Goal: Task Accomplishment & Management: Manage account settings

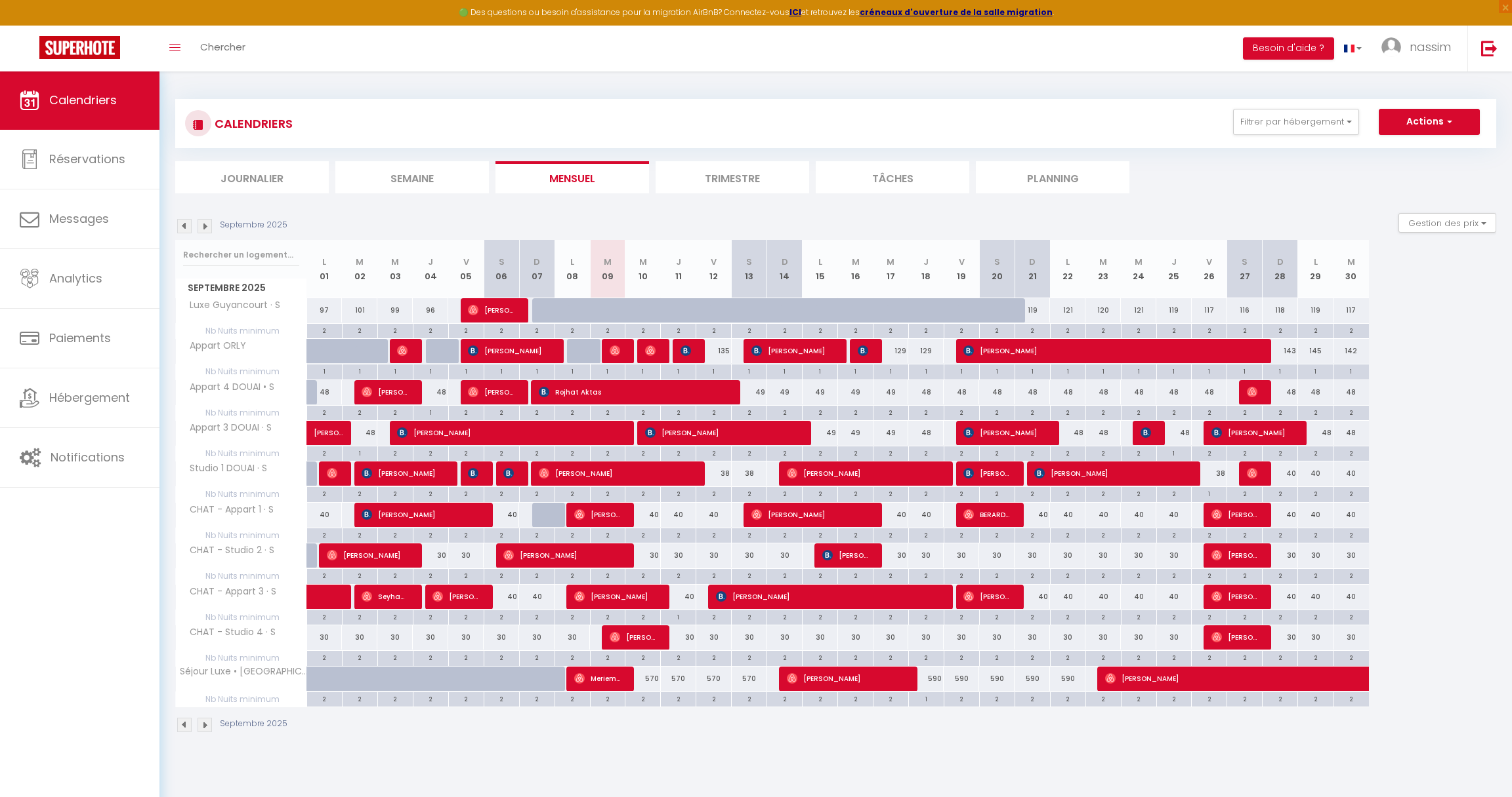
click at [350, 755] on div "CALENDRIERS Filtrer par hébergement Tous Luxe Guyancourt · S Appart 4 DOUAI • S…" at bounding box center [836, 416] width 1353 height 691
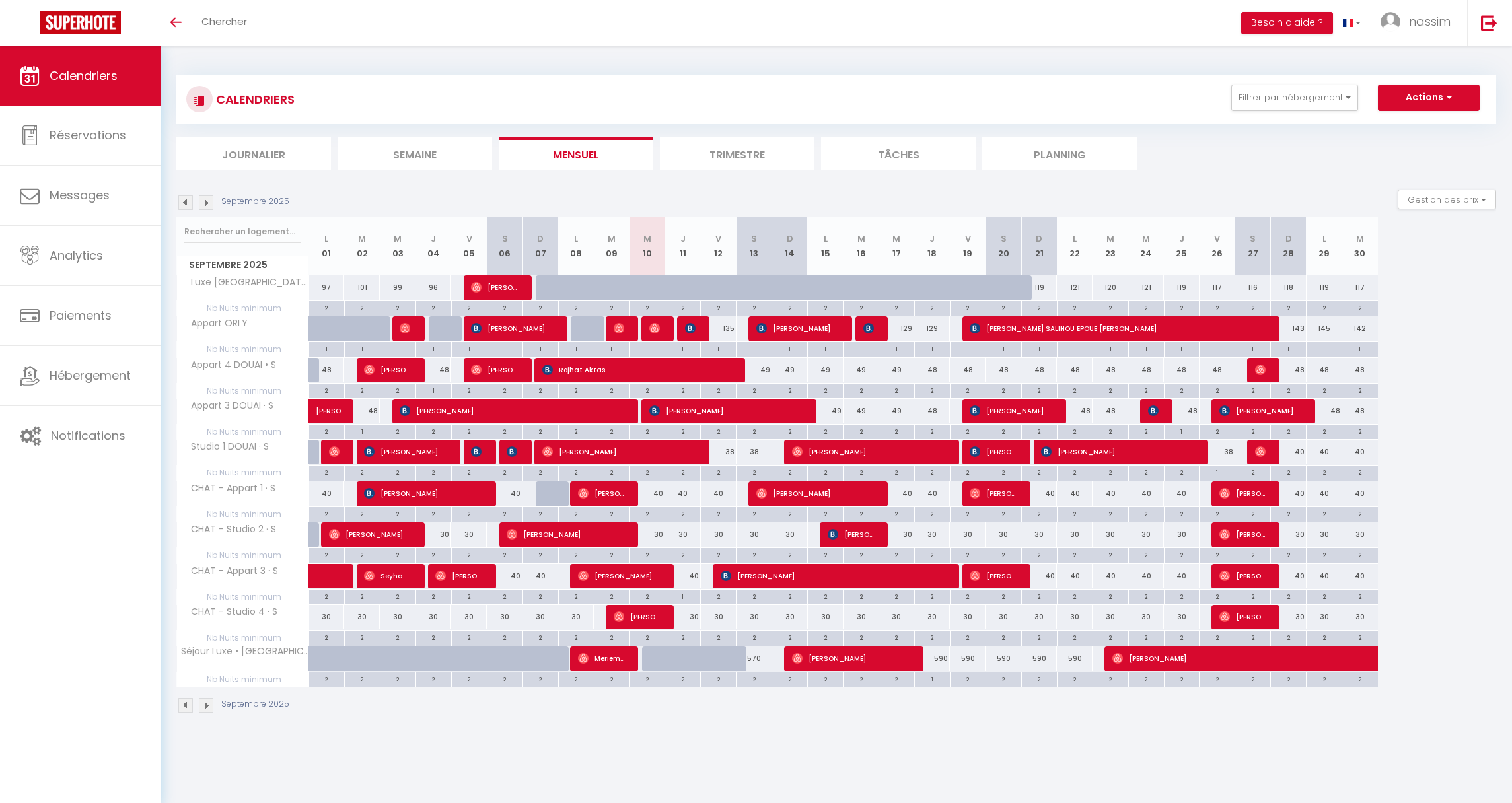
click at [207, 201] on img at bounding box center [206, 203] width 14 height 14
click at [51, 366] on link "Hébergement" at bounding box center [80, 376] width 161 height 59
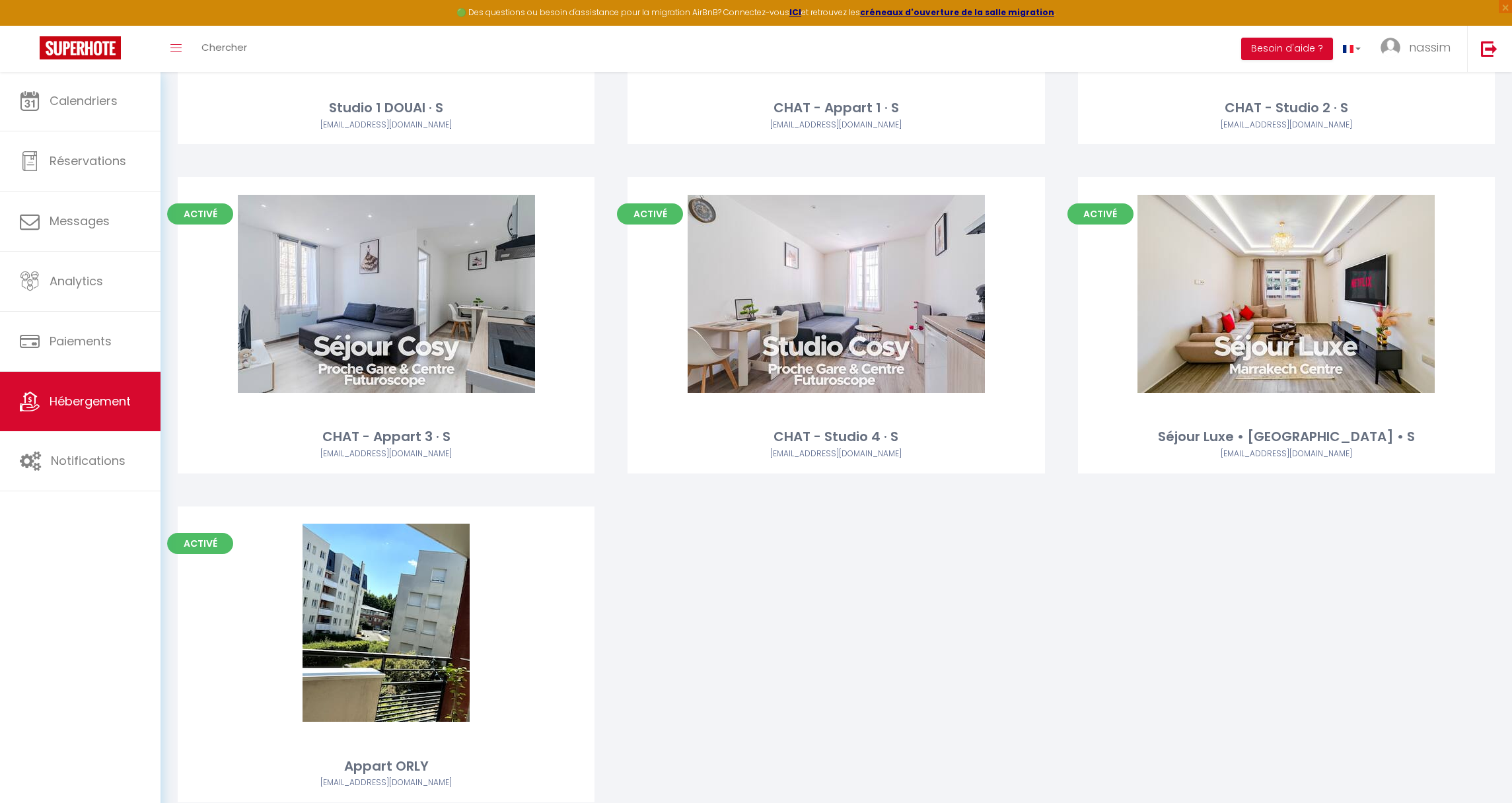
scroll to position [695, 0]
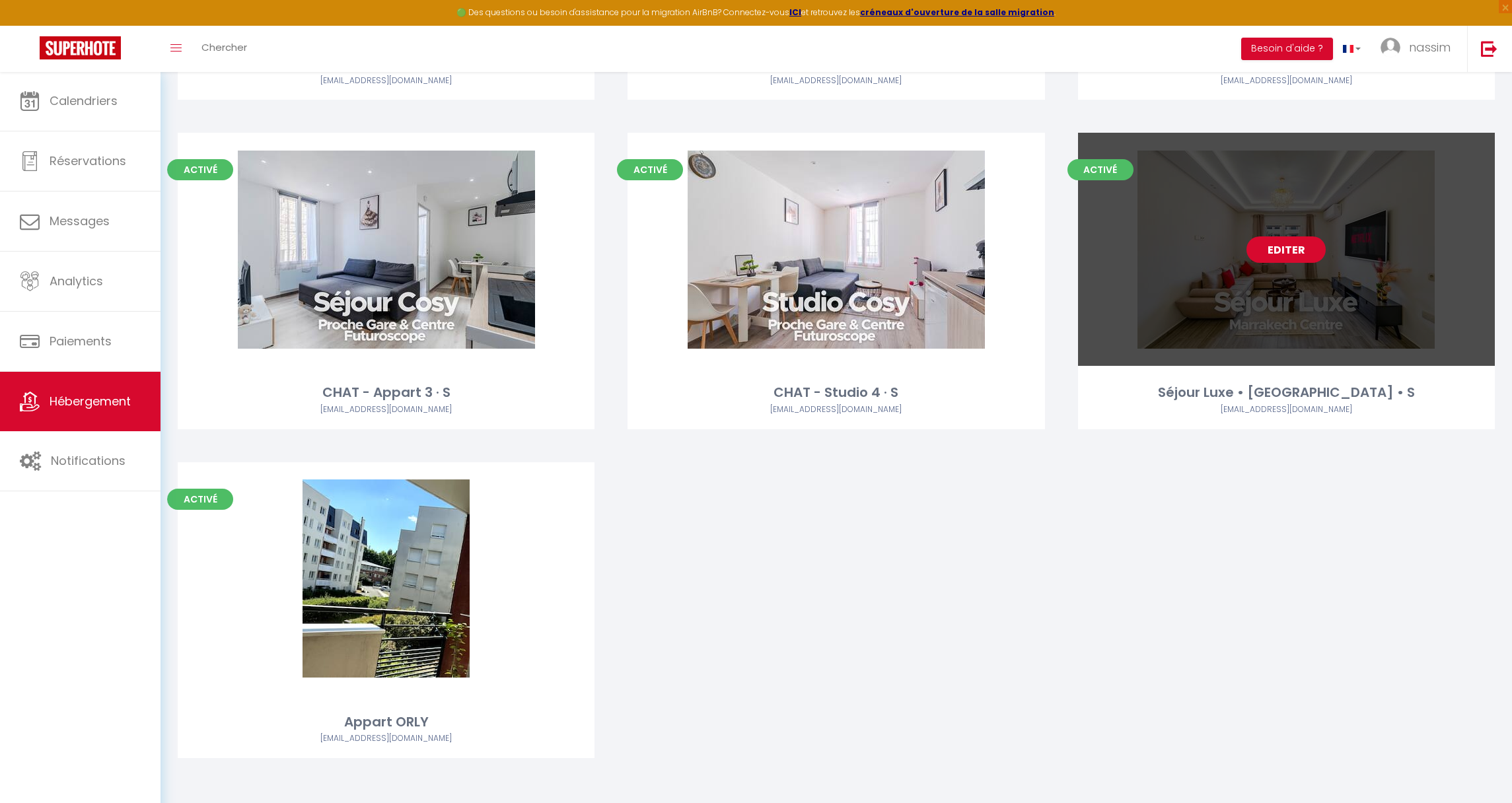
click at [1311, 237] on link "Editer" at bounding box center [1286, 250] width 79 height 26
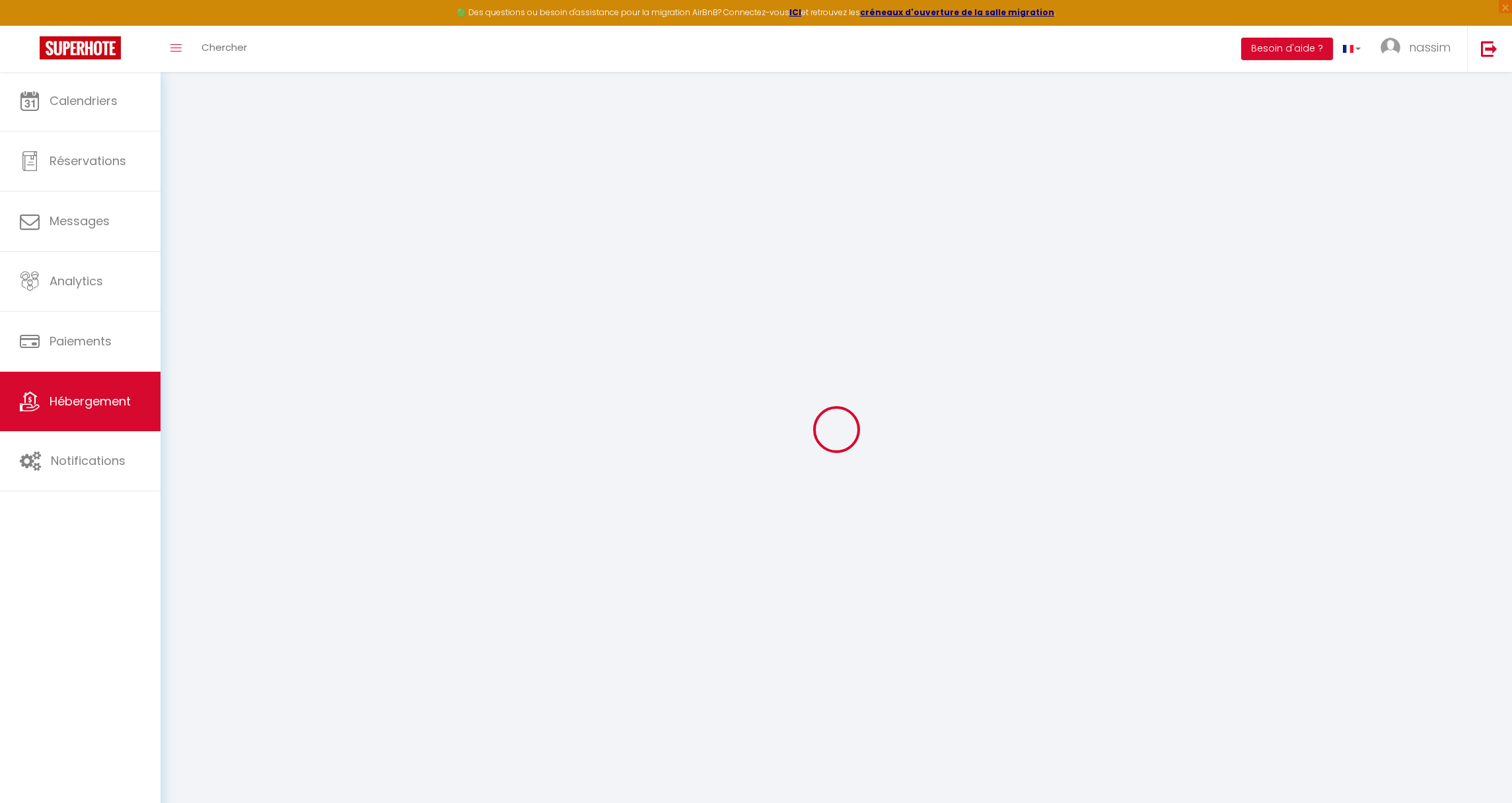
select select
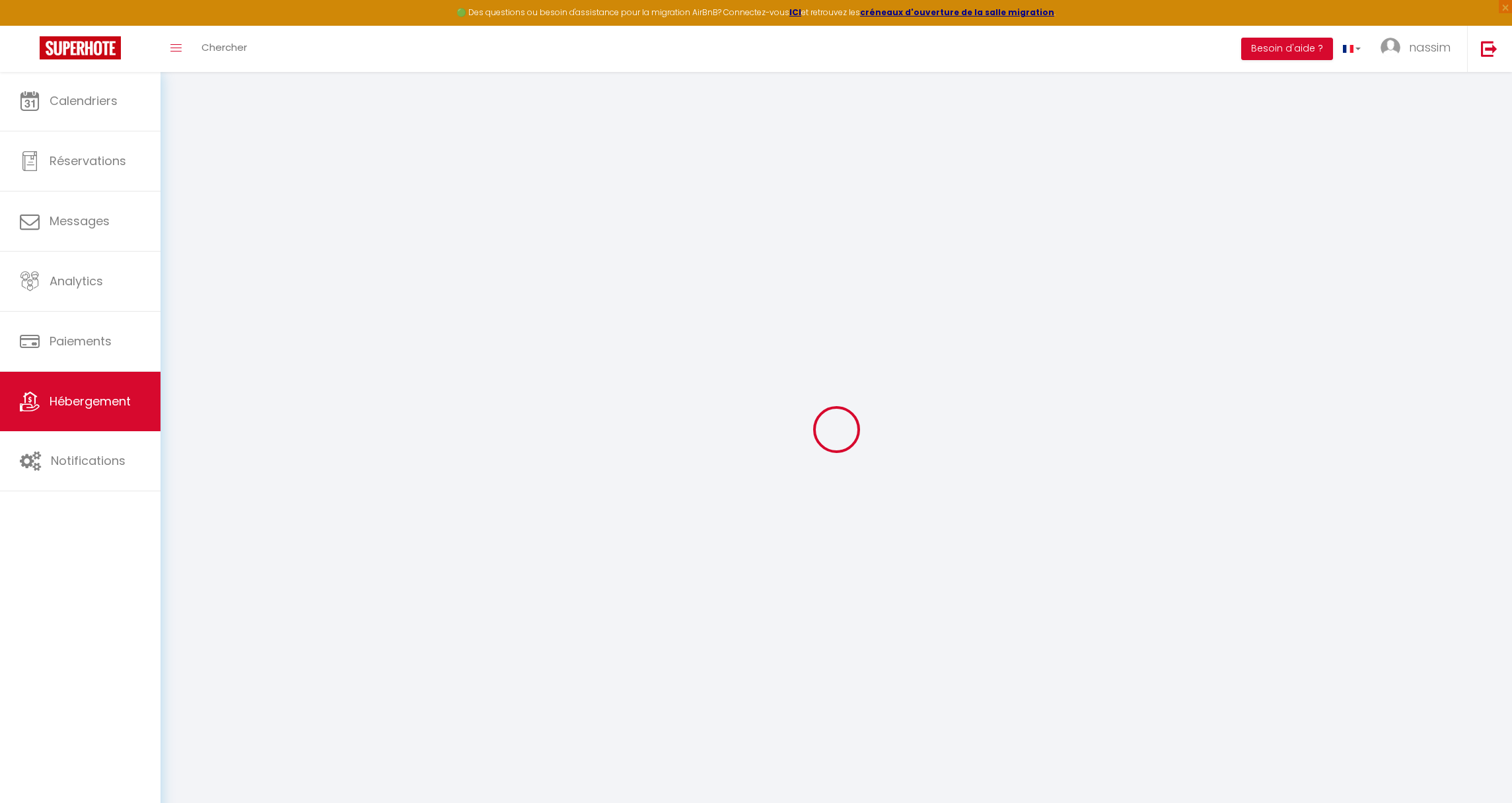
select select
type input "nassim-rim-8a64xhld_property@reply.superhote.com"
type input "[EMAIL_ADDRESS][DOMAIN_NAME]"
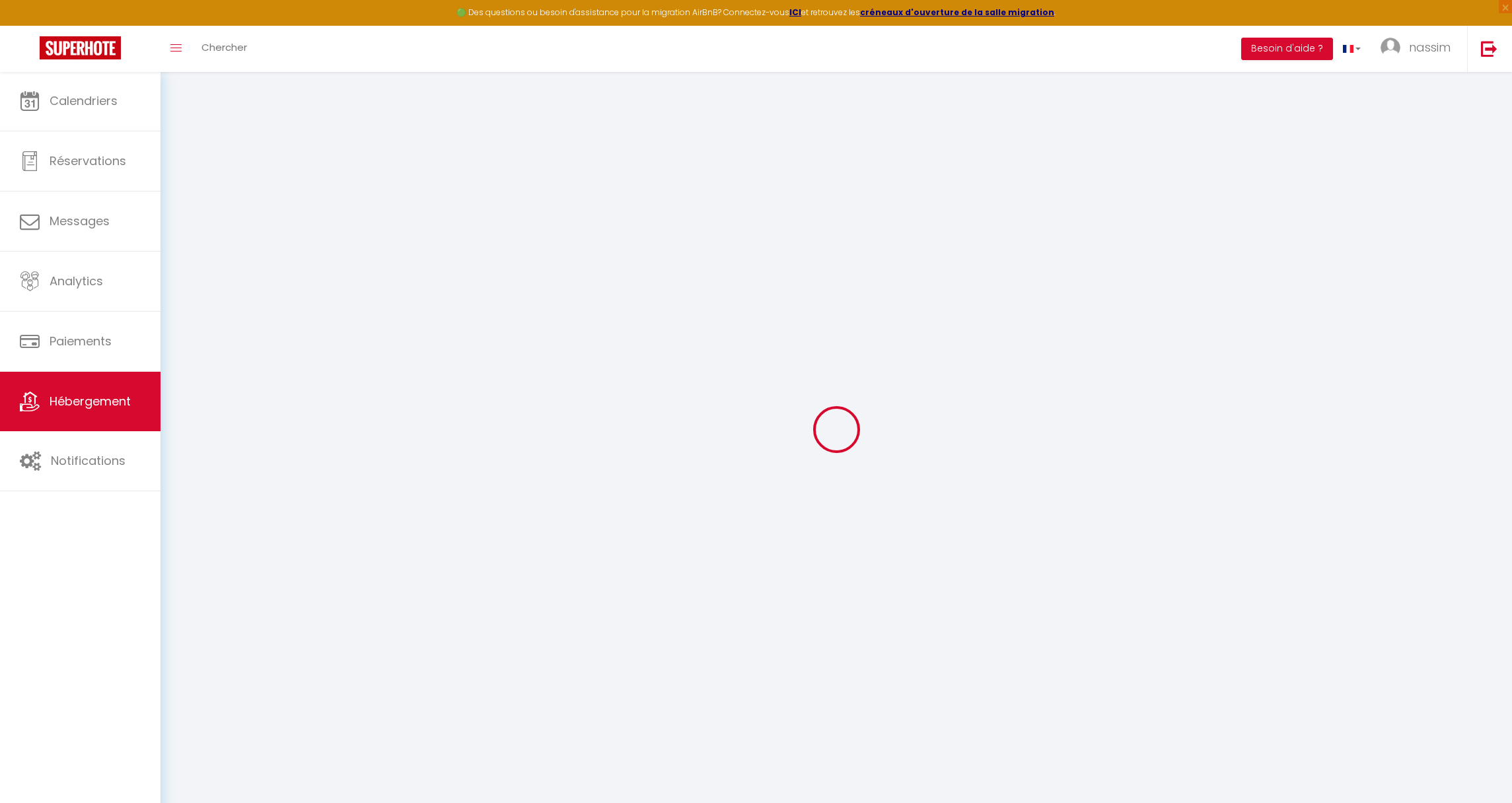
type input "14453012"
select select "+ 18 %"
select select "+ 10 %"
select select
checkbox input "false"
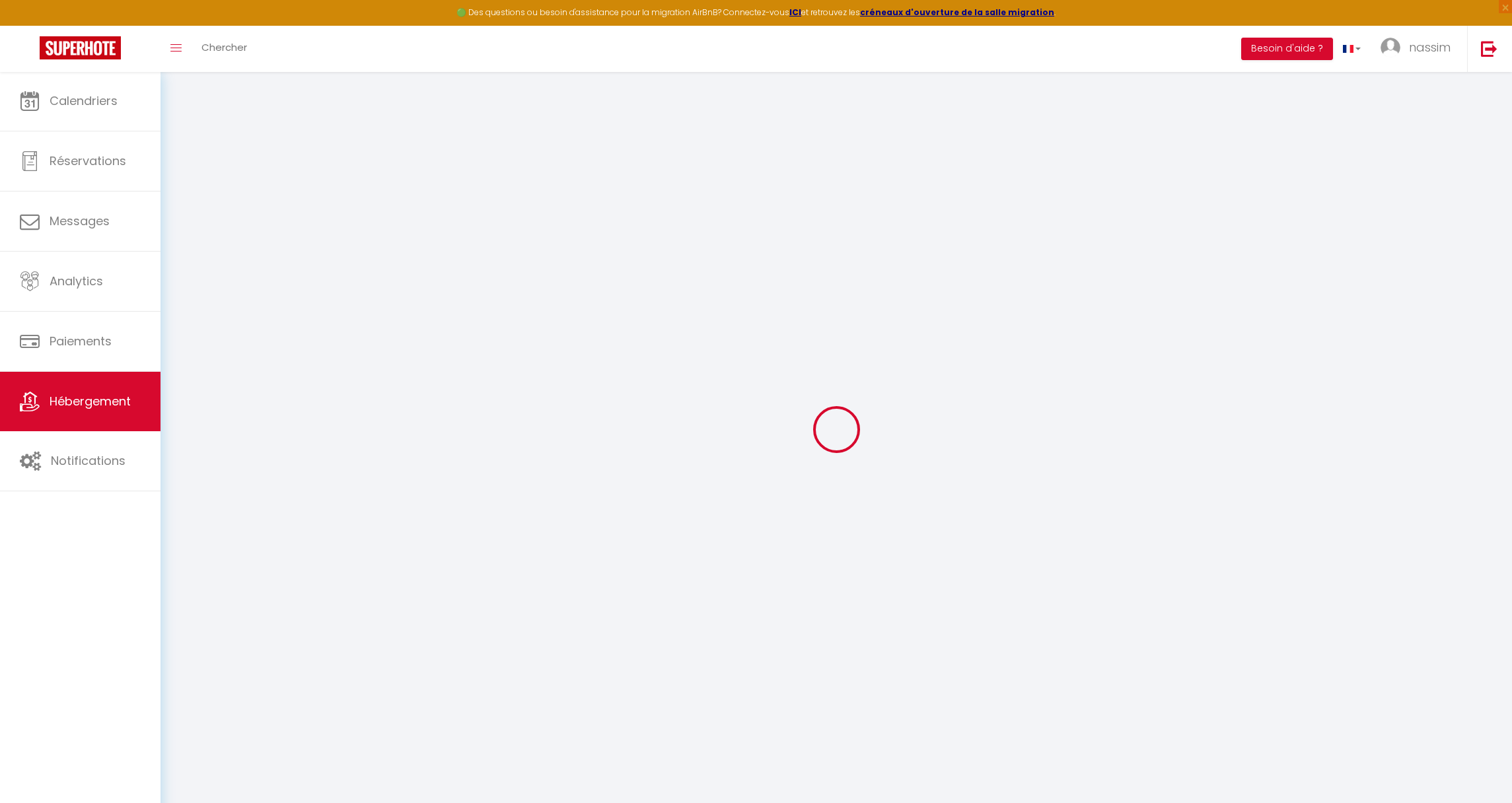
checkbox input "false"
select select "15:00"
select select "23:45"
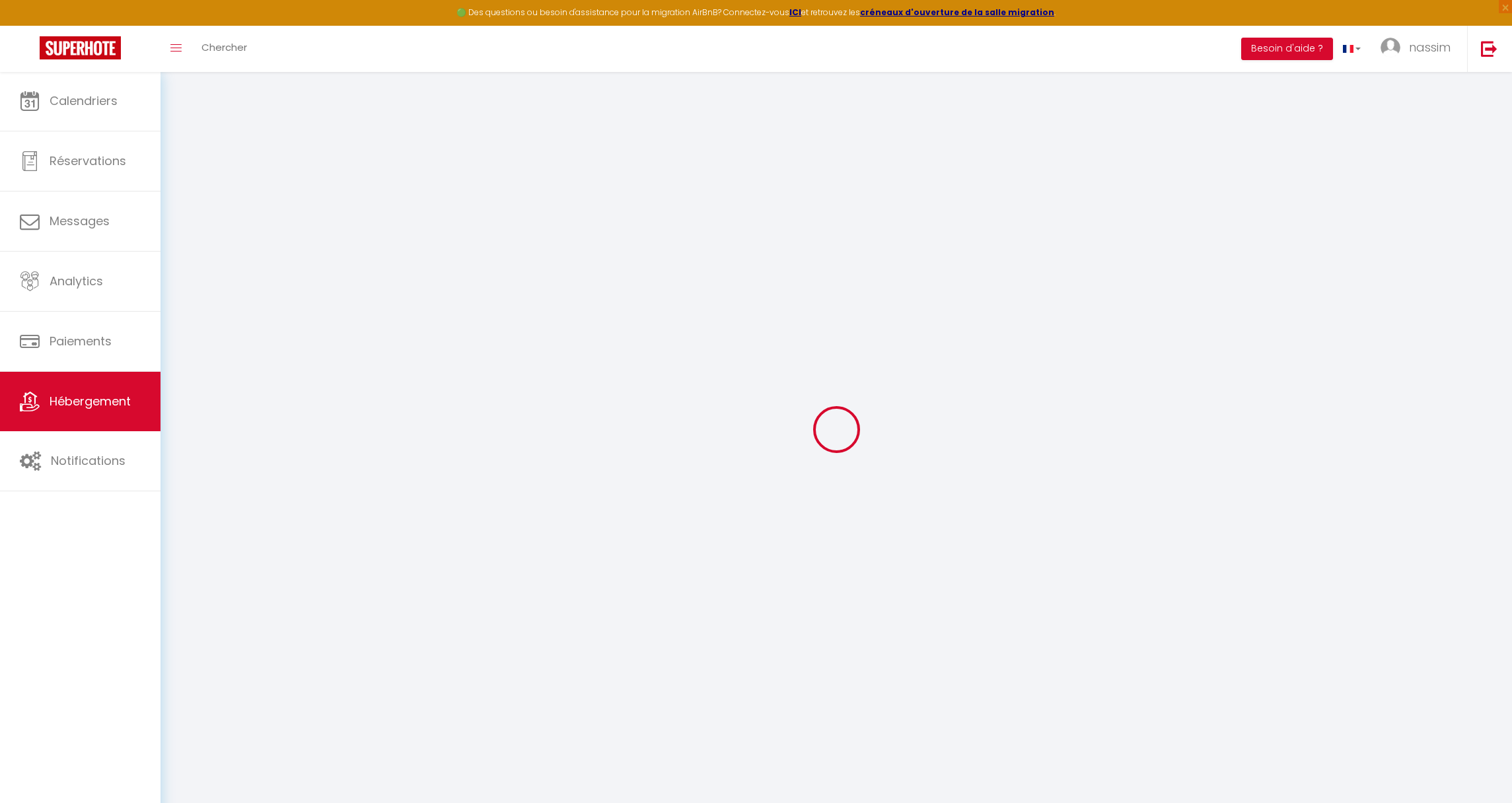
select select "11:00"
select select "30"
select select "120"
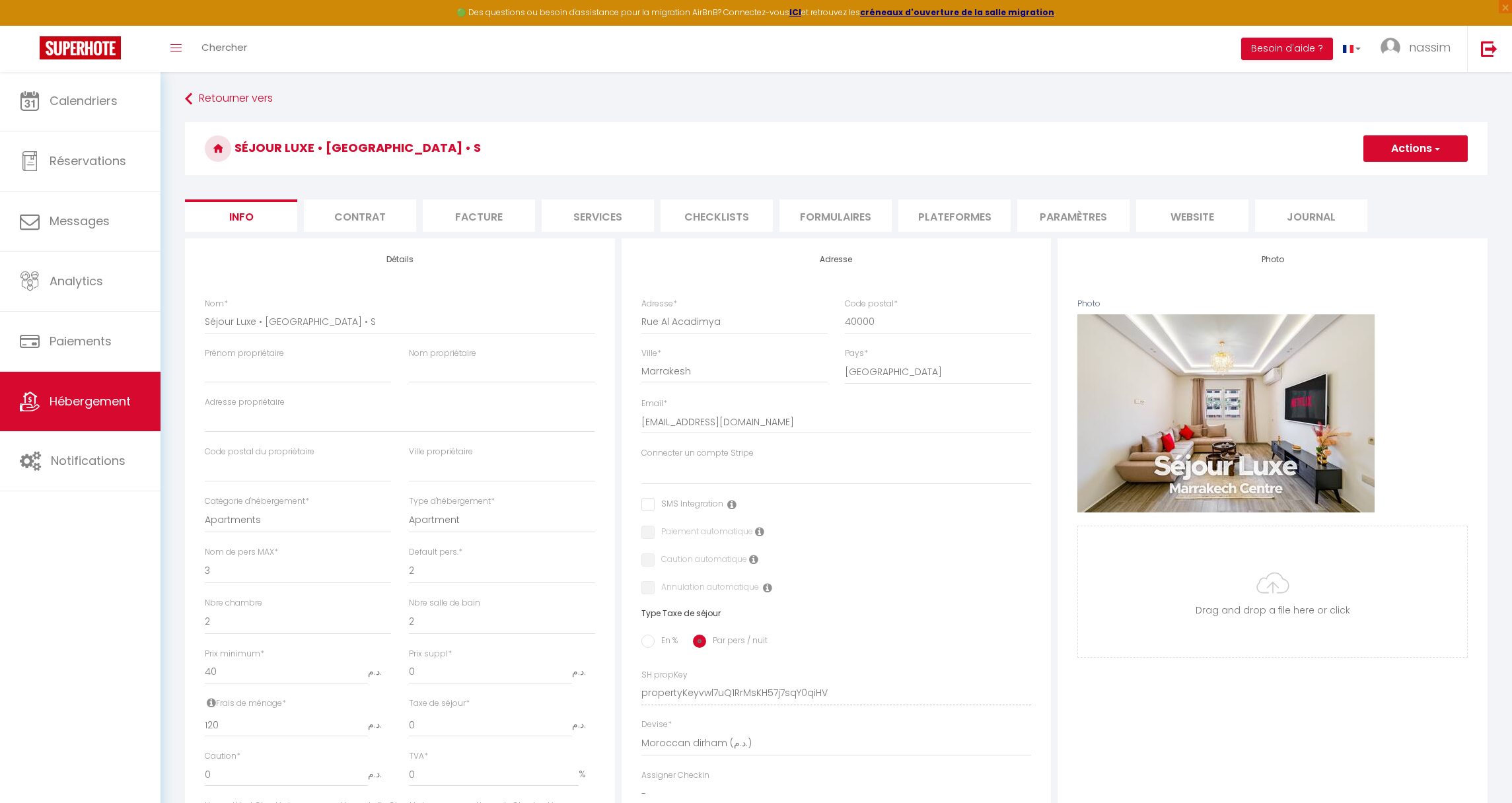
click at [1242, 217] on li "website" at bounding box center [1192, 215] width 112 height 32
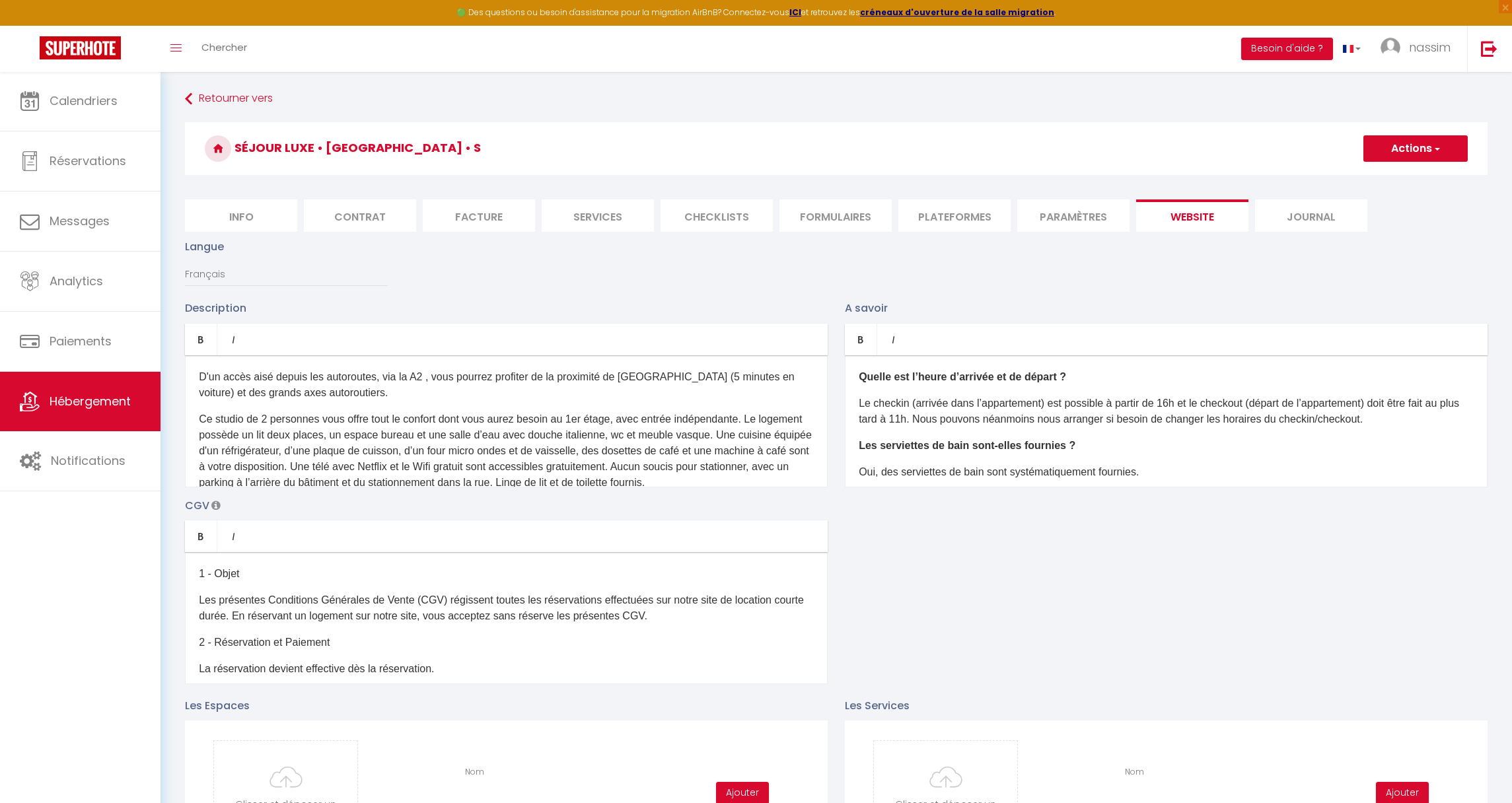
click at [1155, 210] on li "website" at bounding box center [1192, 215] width 112 height 32
click at [1069, 209] on li "Paramètres" at bounding box center [1074, 215] width 112 height 32
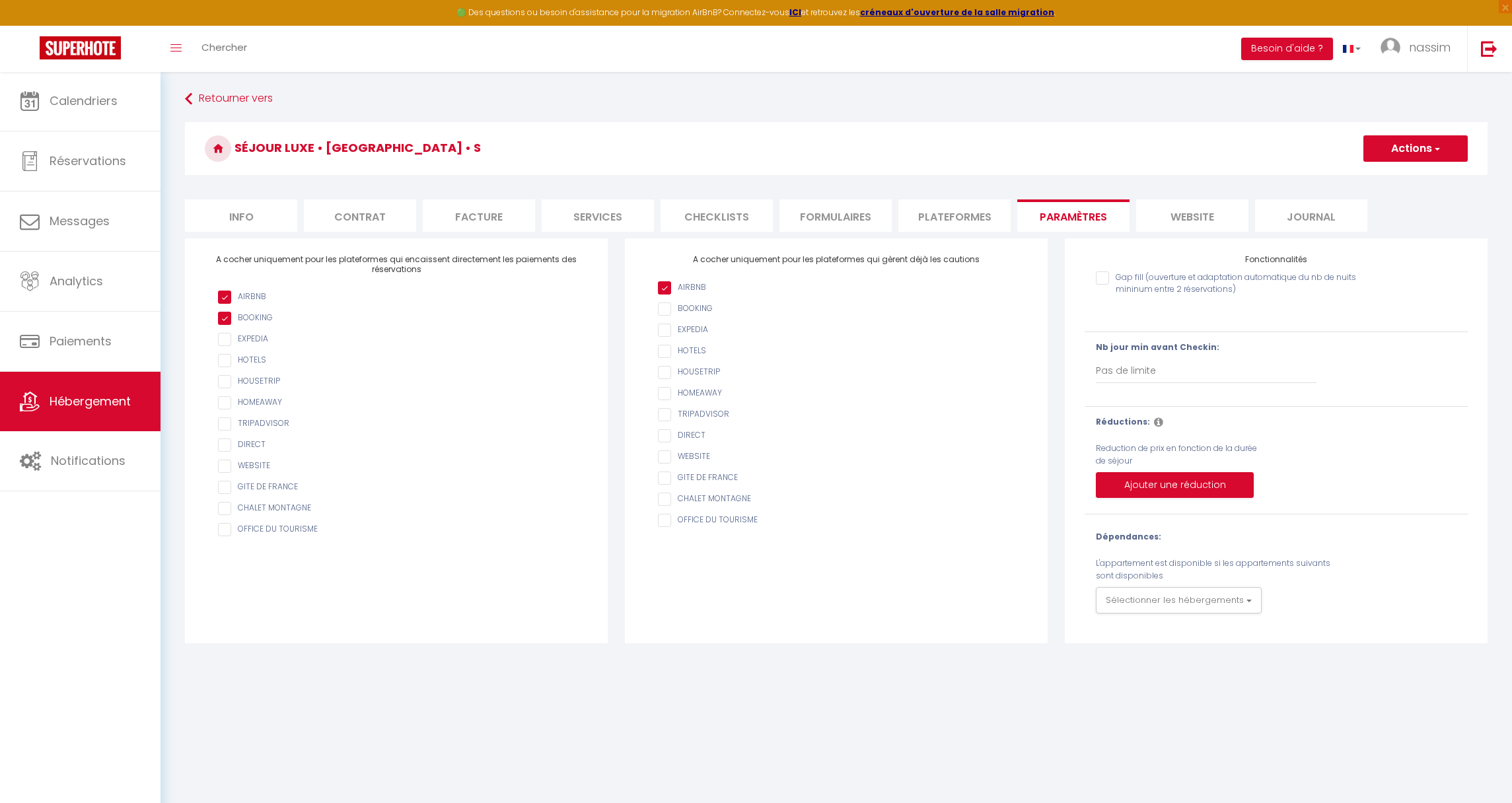
click at [961, 212] on li "Plateformes" at bounding box center [955, 215] width 112 height 32
select select "365"
select select "well_reviewed_guests"
select select "MAD"
select select
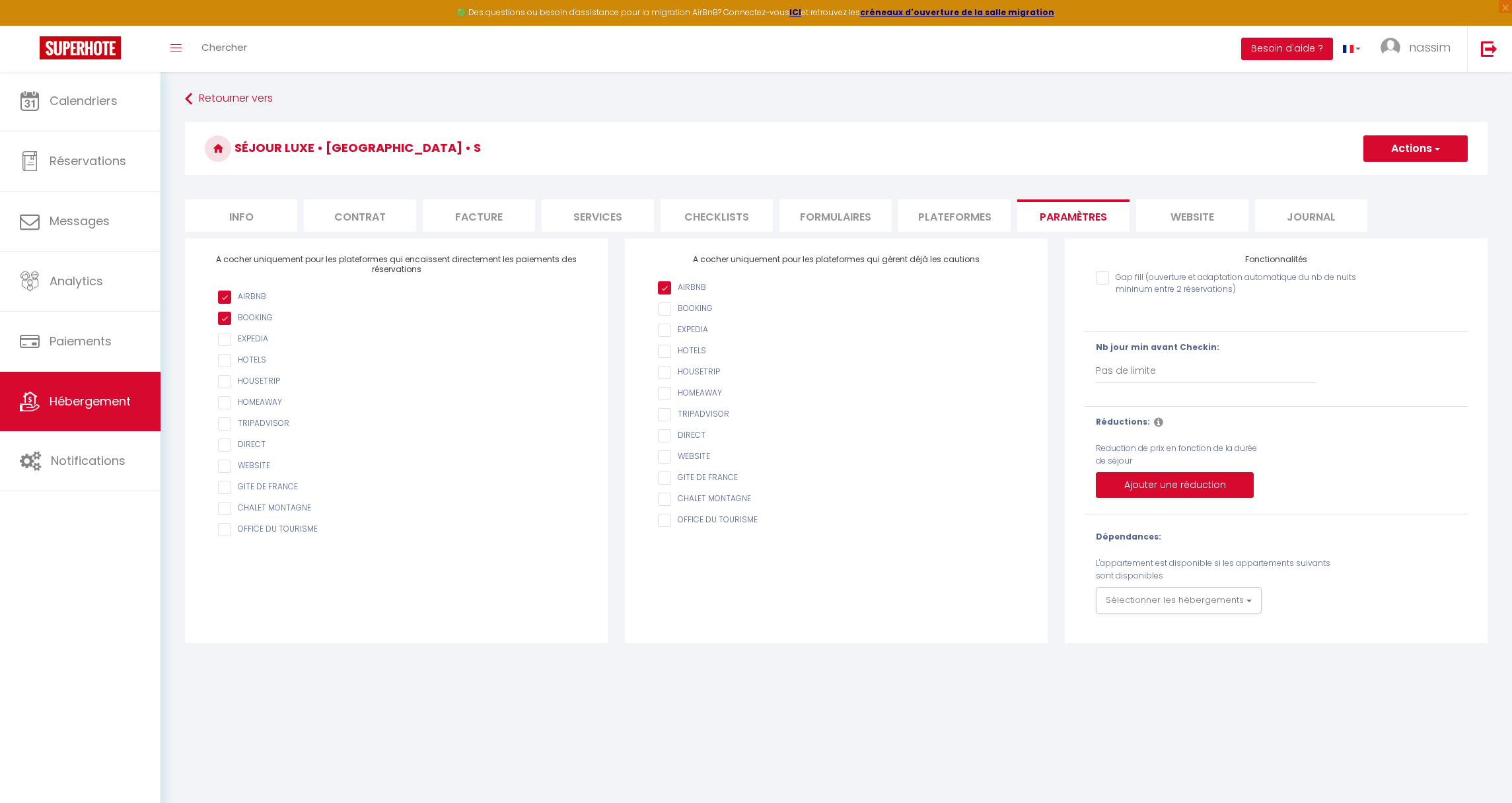
select select "9531-1451513463202183501"
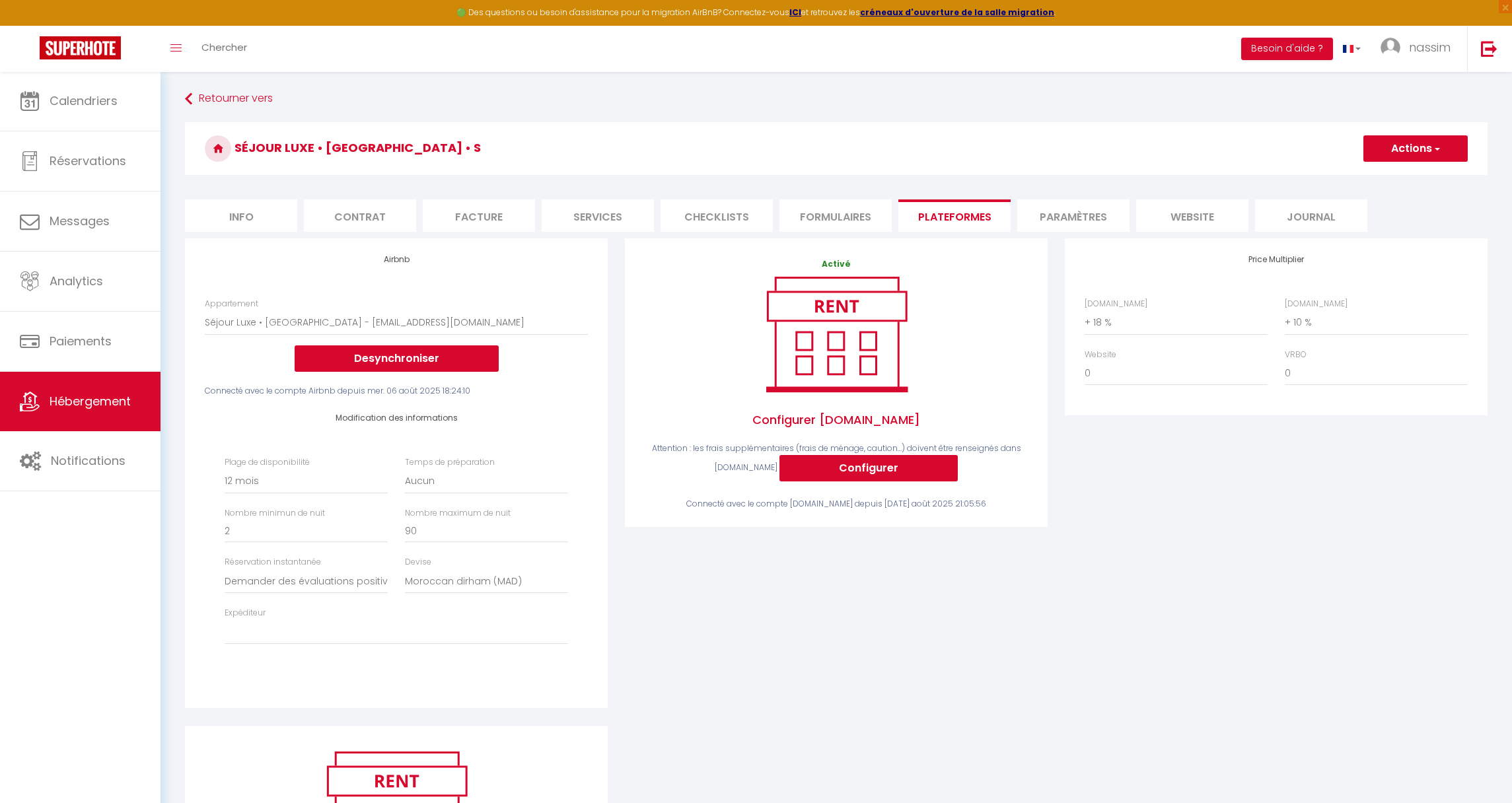
click at [934, 463] on button "Configurer" at bounding box center [869, 468] width 178 height 26
select select
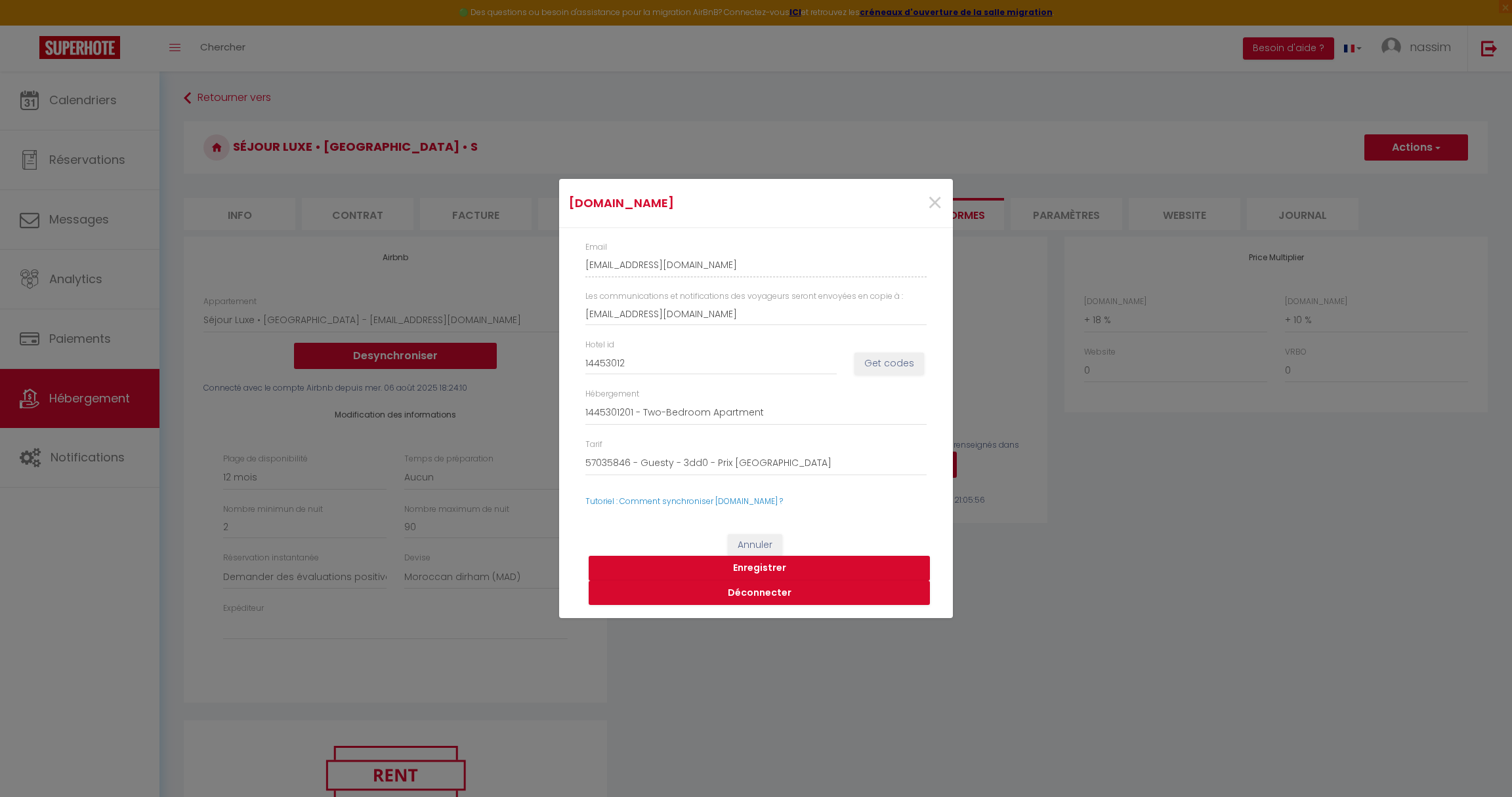
click at [938, 200] on span "×" at bounding box center [935, 202] width 17 height 39
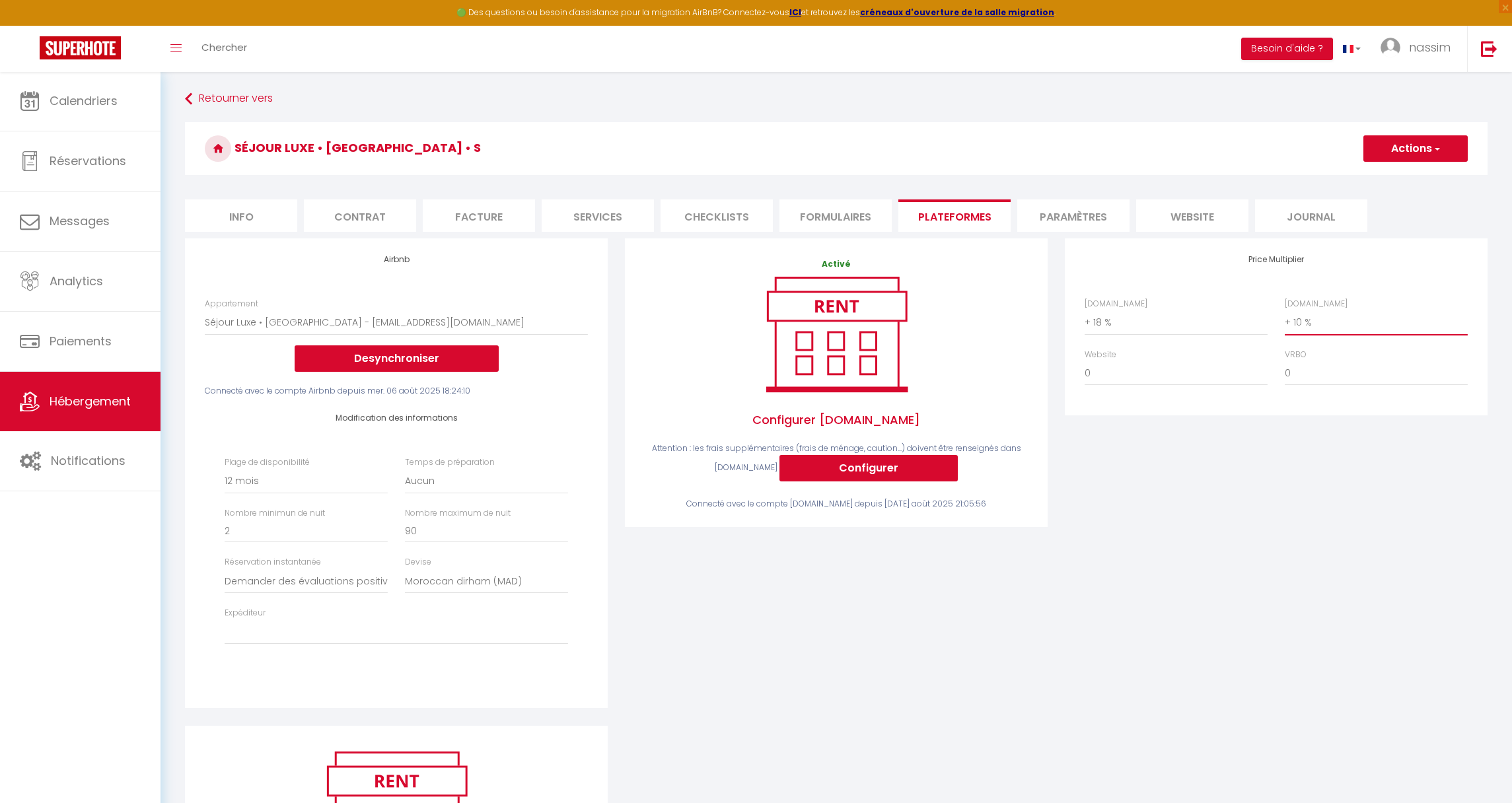
select select "0"
select select
click at [1413, 151] on button "Actions" at bounding box center [1416, 149] width 104 height 26
click at [1406, 177] on link "Enregistrer" at bounding box center [1415, 177] width 104 height 17
select select "365"
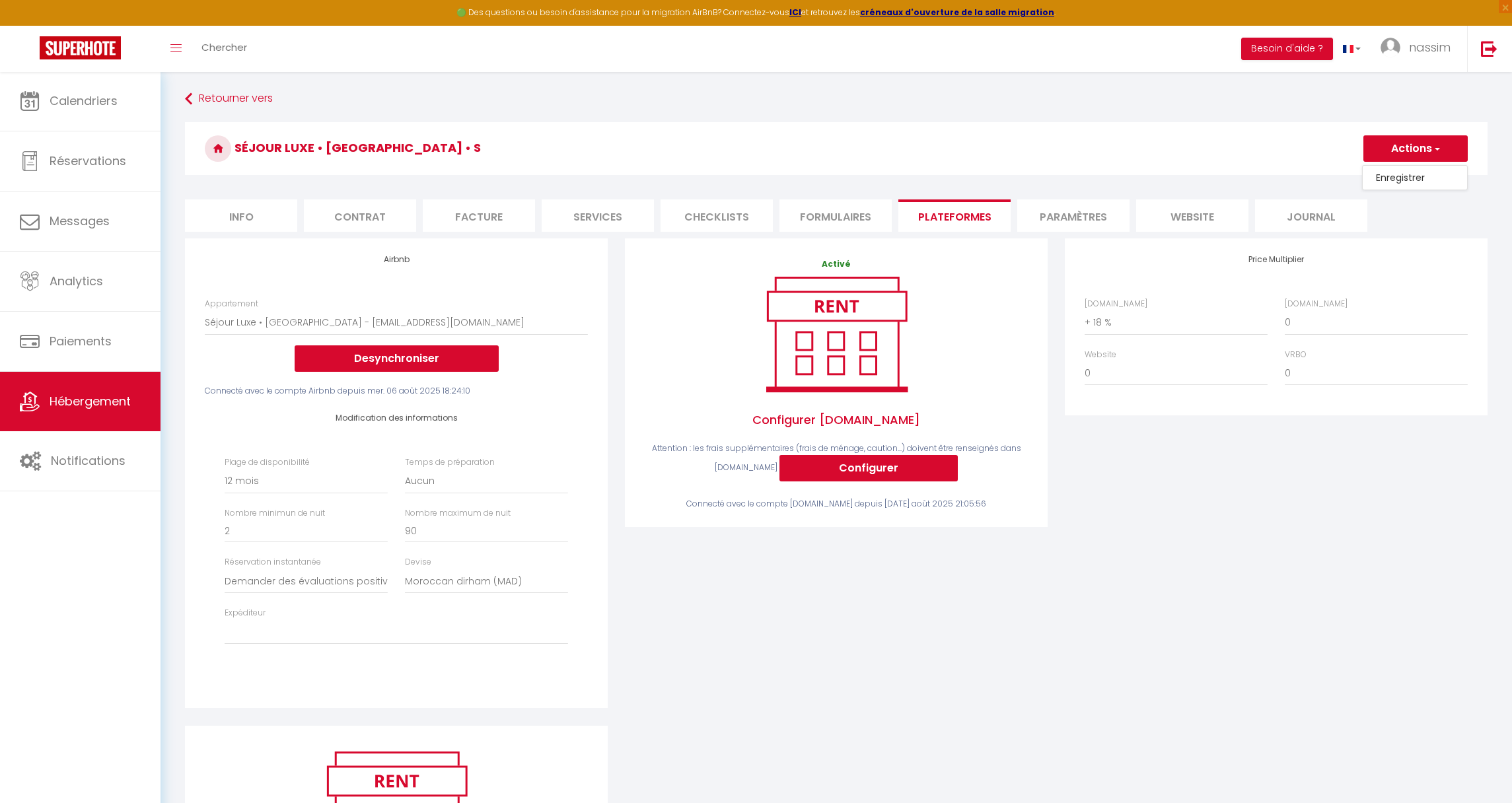
select select "well_reviewed_guests"
select select "MAD"
select select
click at [1424, 137] on button "Actions" at bounding box center [1416, 149] width 104 height 26
click at [1388, 181] on link "Enregistrer" at bounding box center [1415, 177] width 104 height 17
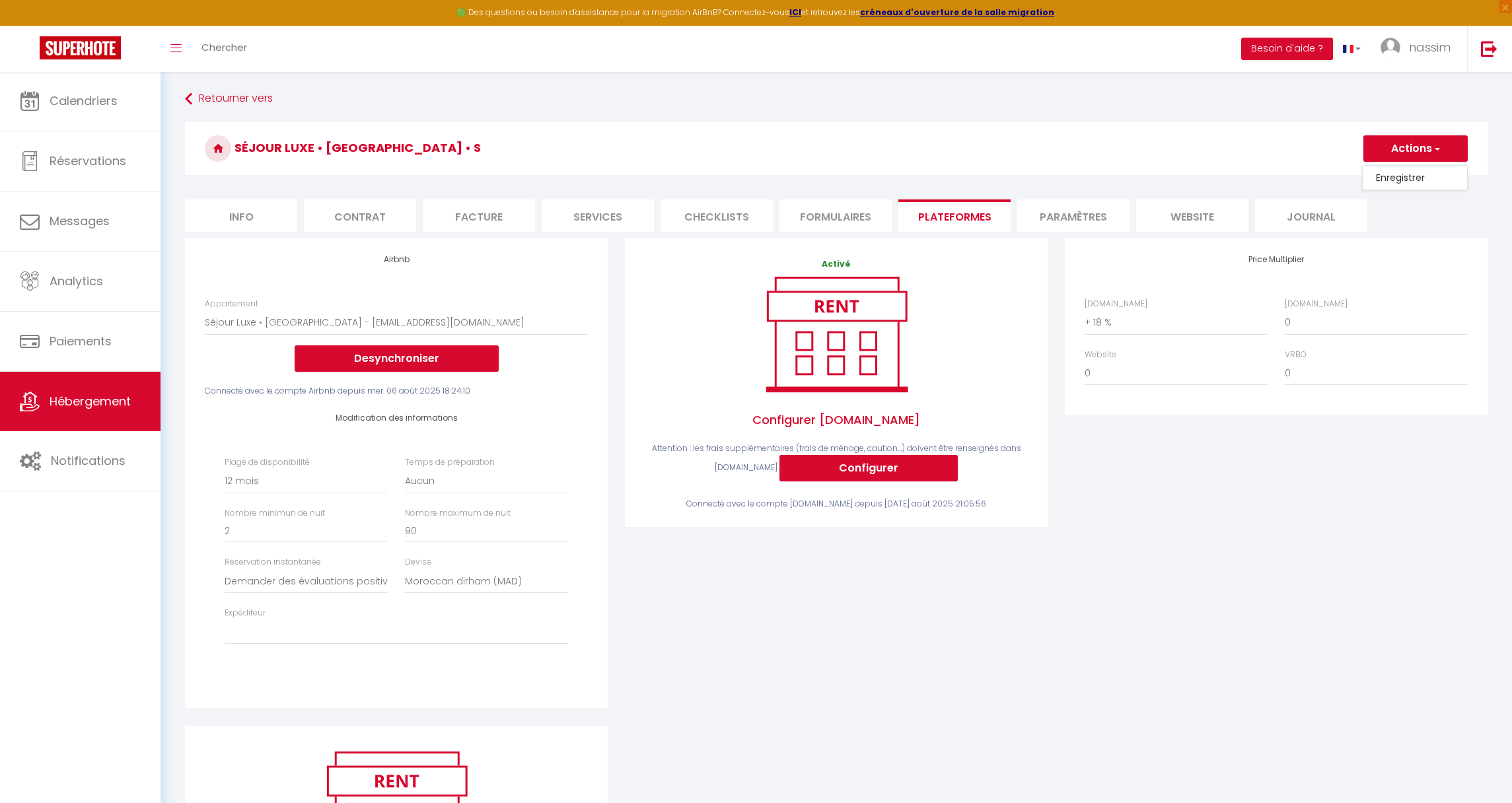
select select "365"
select select "well_reviewed_guests"
select select "MAD"
select select
